Goal: Navigation & Orientation: Find specific page/section

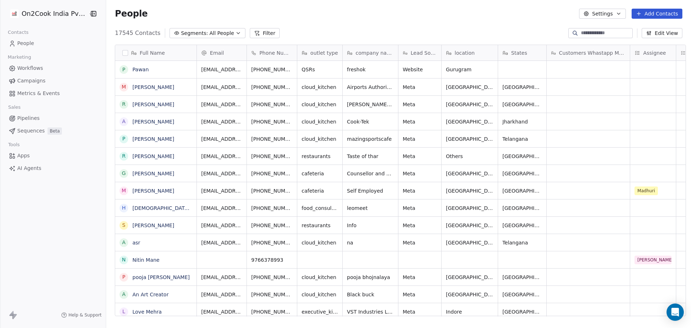
scroll to position [283, 583]
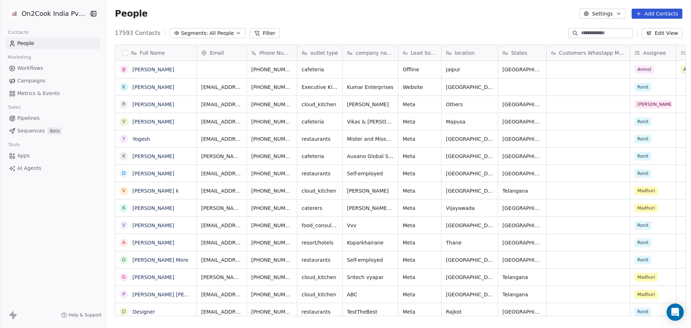
scroll to position [6, 6]
